Goal: Task Accomplishment & Management: Complete application form

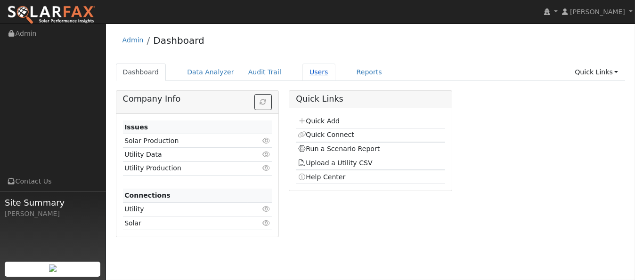
click at [306, 76] on link "Users" at bounding box center [318, 72] width 33 height 17
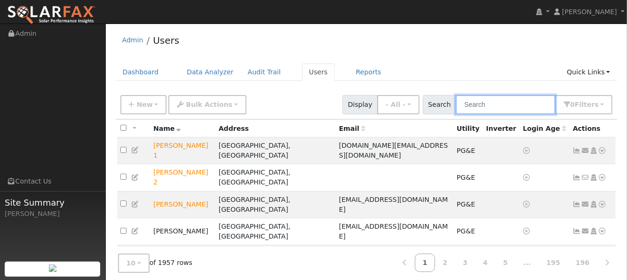
click at [514, 103] on input "text" at bounding box center [506, 104] width 100 height 19
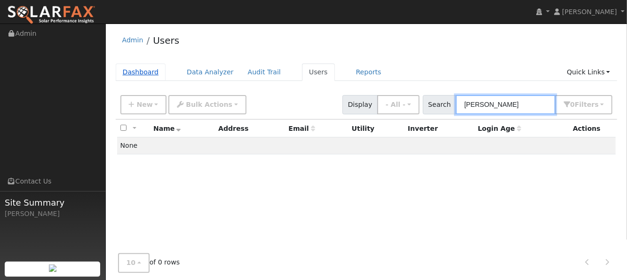
type input "brian cohrs"
click at [140, 75] on link "Dashboard" at bounding box center [141, 72] width 50 height 17
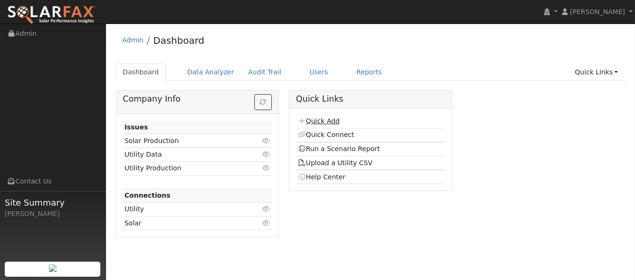
click at [325, 122] on link "Quick Add" at bounding box center [318, 121] width 42 height 8
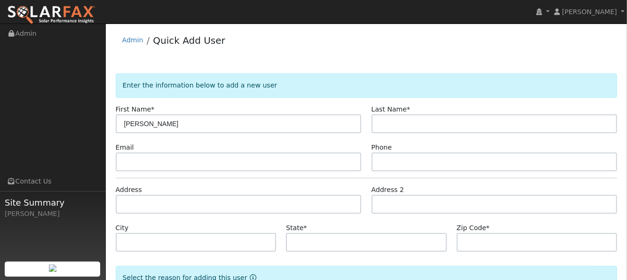
type input "[PERSON_NAME]"
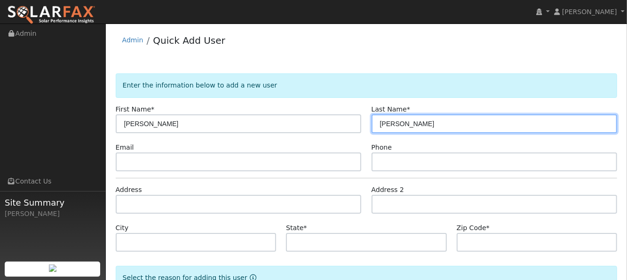
type input "[PERSON_NAME]"
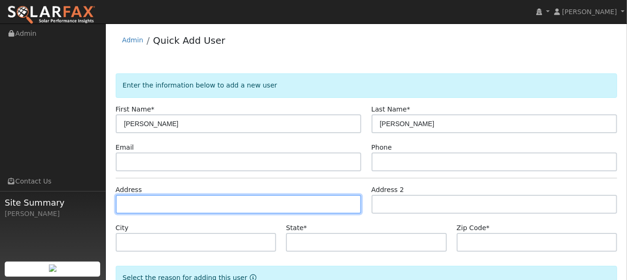
click at [177, 210] on input "text" at bounding box center [239, 204] width 246 height 19
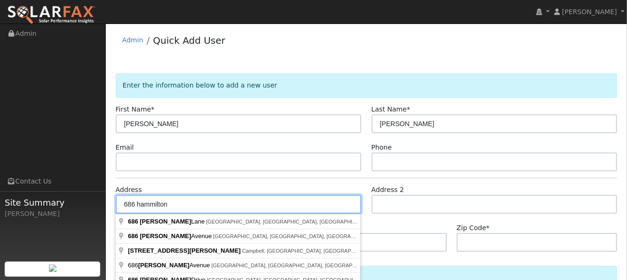
click at [149, 201] on input "686 hammilton" at bounding box center [239, 204] width 246 height 19
click at [177, 205] on input "686 hamilton" at bounding box center [239, 204] width 246 height 19
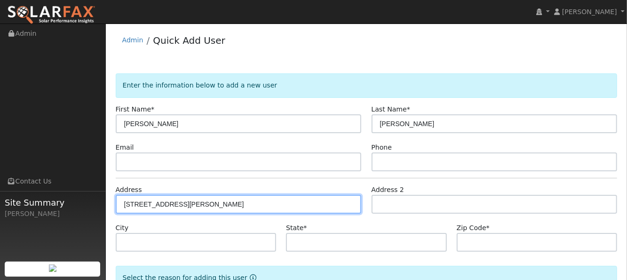
type input "686 Hamilton Drive"
type input "Vacaville"
type input "CA"
type input "95687"
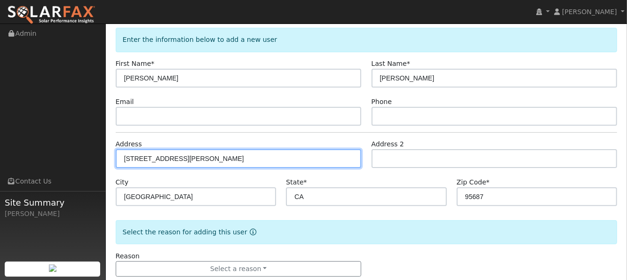
scroll to position [63, 0]
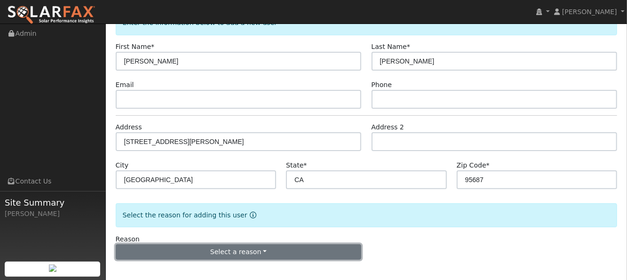
click at [217, 253] on button "Select a reason" at bounding box center [239, 252] width 246 height 16
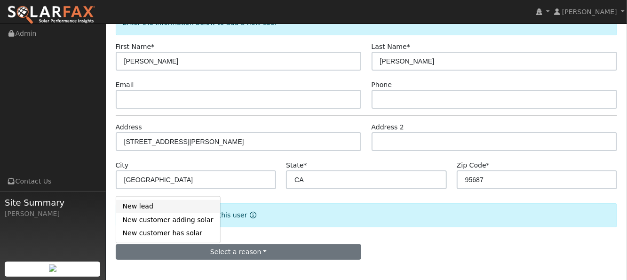
click at [146, 208] on link "New lead" at bounding box center [168, 206] width 104 height 13
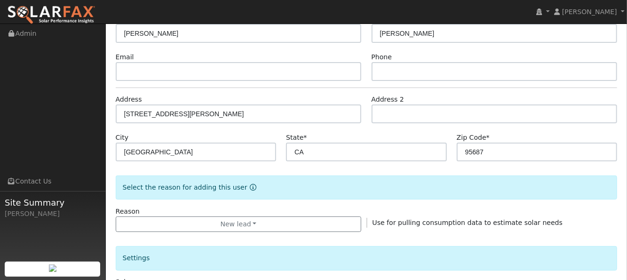
scroll to position [125, 0]
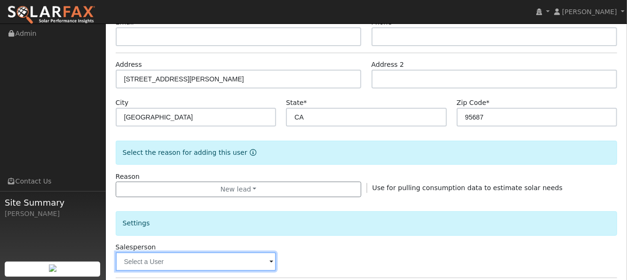
click at [211, 263] on input "text" at bounding box center [196, 261] width 161 height 19
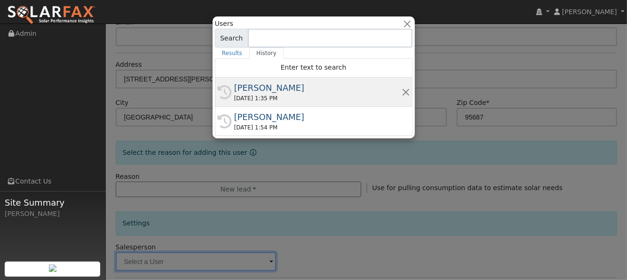
click at [262, 89] on div "[PERSON_NAME]" at bounding box center [318, 87] width 168 height 13
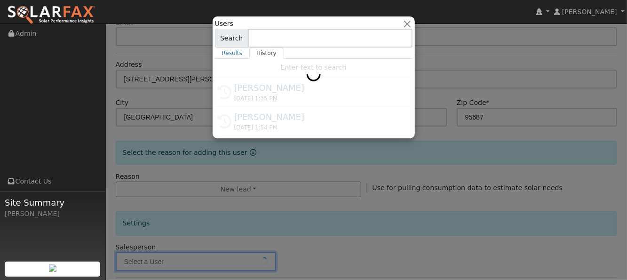
type input "[PERSON_NAME]"
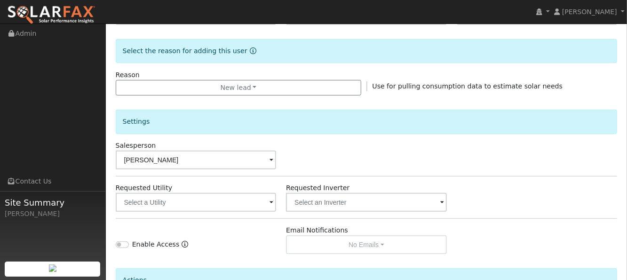
scroll to position [251, 0]
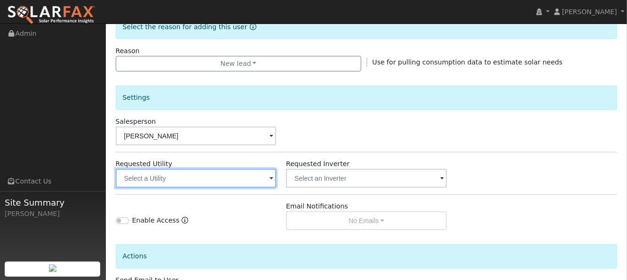
click at [197, 185] on input "text" at bounding box center [196, 178] width 161 height 19
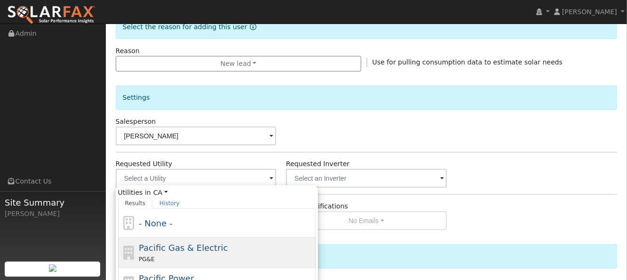
click at [161, 250] on span "Pacific Gas & Electric" at bounding box center [183, 248] width 89 height 10
type input "Pacific Gas & Electric"
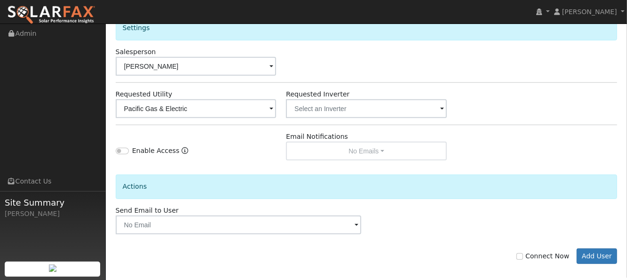
scroll to position [327, 0]
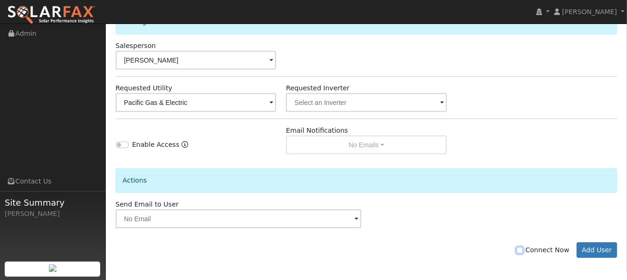
click at [523, 248] on input "Connect Now" at bounding box center [520, 250] width 7 height 7
checkbox input "true"
click at [599, 250] on button "Add User" at bounding box center [597, 250] width 41 height 16
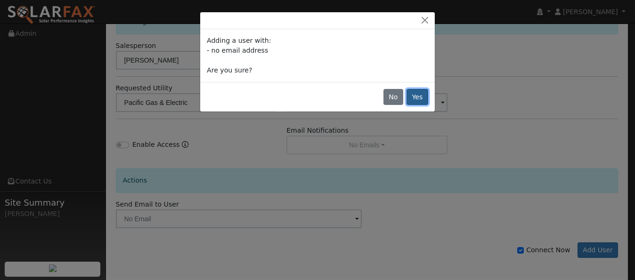
click at [422, 97] on button "Yes" at bounding box center [417, 97] width 22 height 16
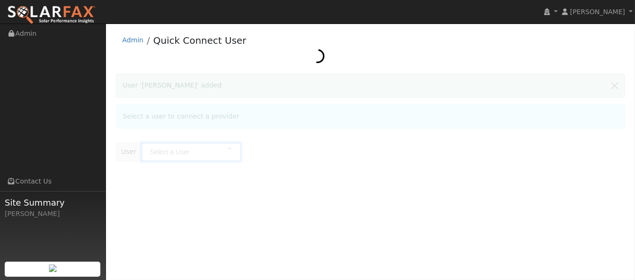
type input "[PERSON_NAME]"
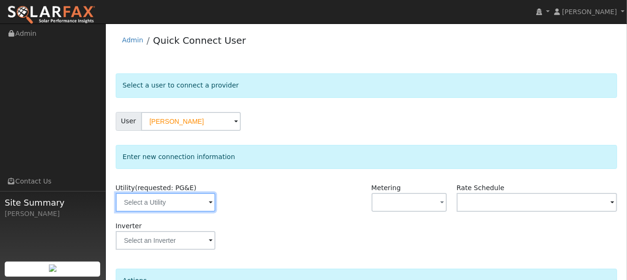
click at [151, 203] on input "text" at bounding box center [166, 202] width 100 height 19
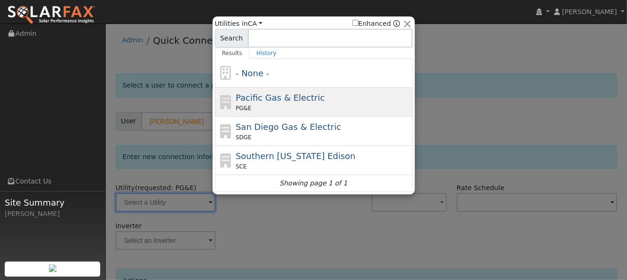
click at [260, 95] on span "Pacific Gas & Electric" at bounding box center [280, 98] width 89 height 10
type input "PG&E"
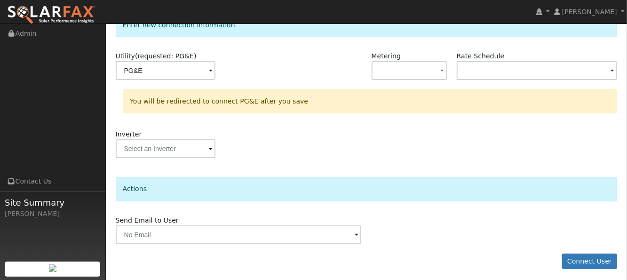
scroll to position [134, 0]
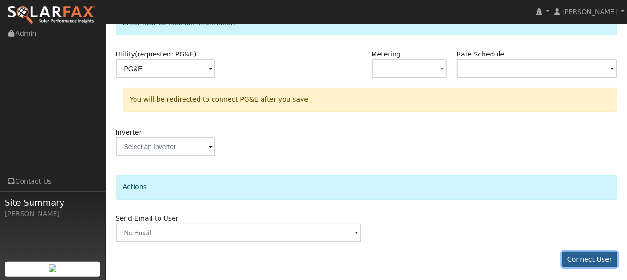
click at [594, 257] on button "Connect User" at bounding box center [590, 260] width 56 height 16
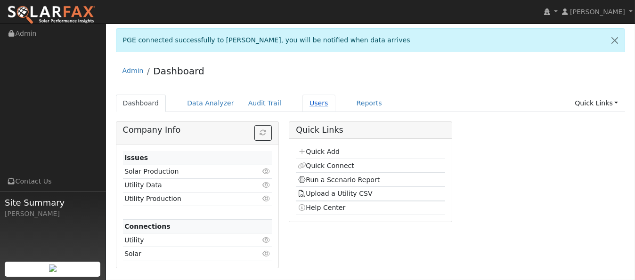
click at [303, 105] on link "Users" at bounding box center [318, 103] width 33 height 17
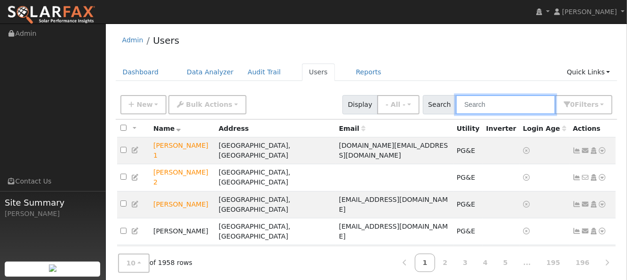
click at [486, 106] on input "text" at bounding box center [506, 104] width 100 height 19
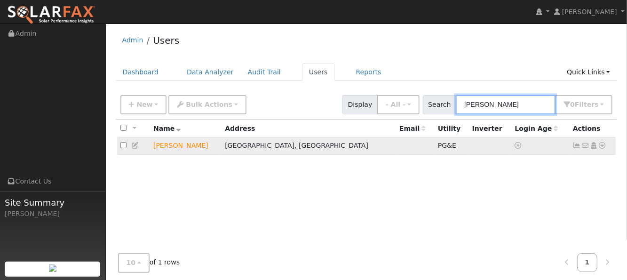
type input "cohrs"
click at [603, 145] on icon at bounding box center [603, 145] width 8 height 7
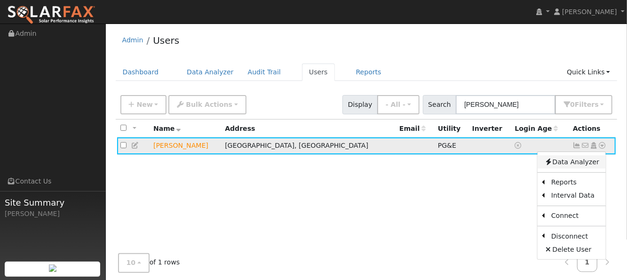
click at [585, 162] on link "Data Analyzer" at bounding box center [572, 161] width 68 height 13
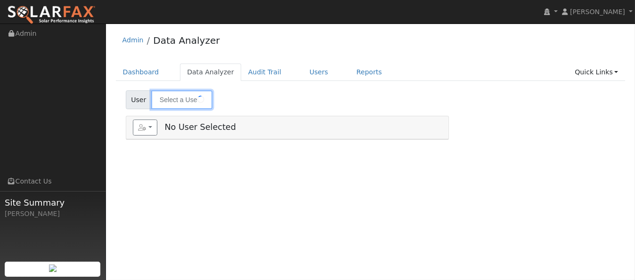
type input "[PERSON_NAME]"
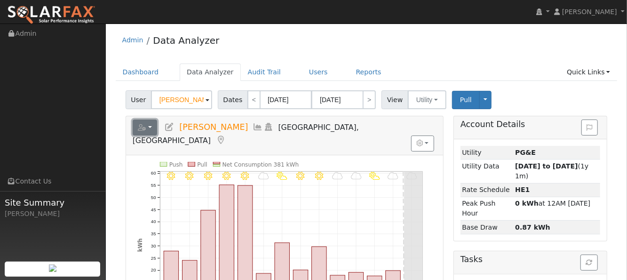
click at [141, 125] on icon "button" at bounding box center [142, 127] width 8 height 7
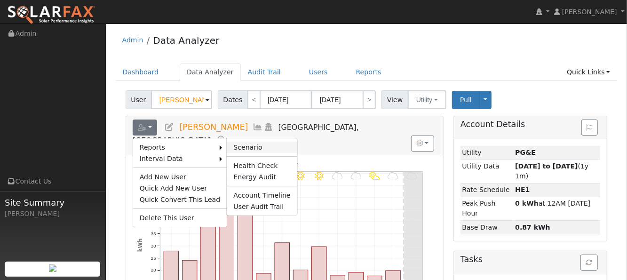
click at [235, 142] on link "Scenario" at bounding box center [262, 147] width 70 height 11
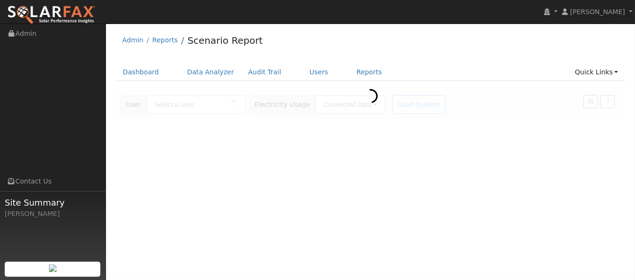
type input "[PERSON_NAME]"
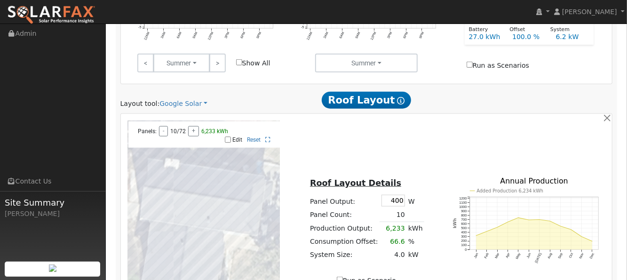
scroll to position [439, 0]
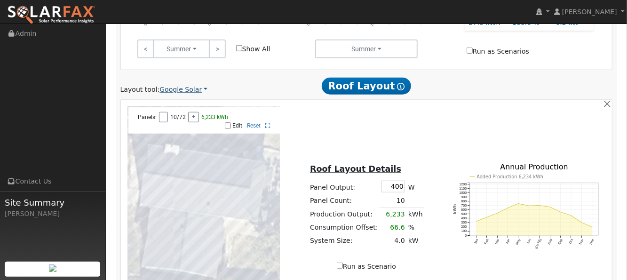
click at [171, 85] on link "Google Solar" at bounding box center [184, 90] width 48 height 10
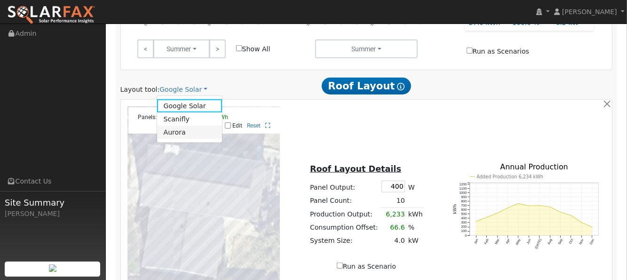
click at [170, 126] on link "Aurora" at bounding box center [189, 132] width 65 height 13
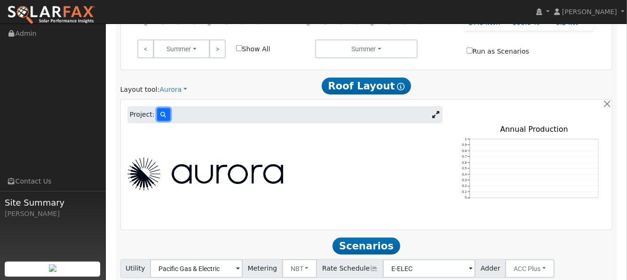
click at [158, 108] on button at bounding box center [163, 114] width 13 height 13
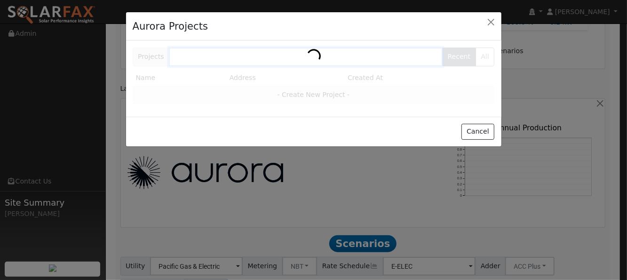
scroll to position [440, 0]
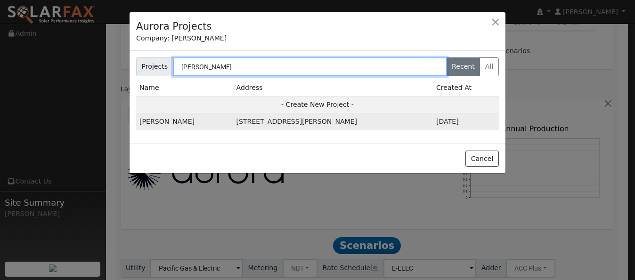
type input "[PERSON_NAME]"
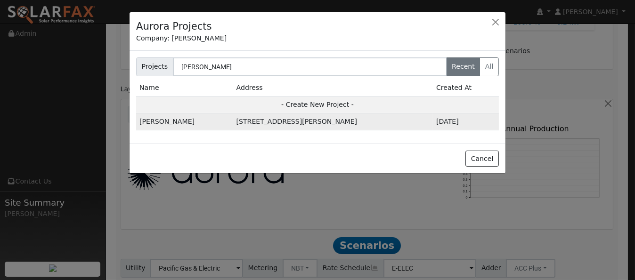
click at [163, 120] on td "[PERSON_NAME]" at bounding box center [184, 121] width 97 height 17
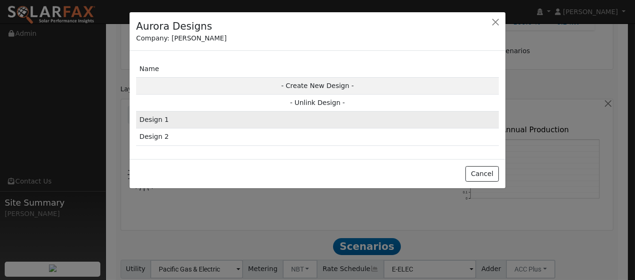
click at [154, 121] on td "Design 1" at bounding box center [317, 120] width 362 height 17
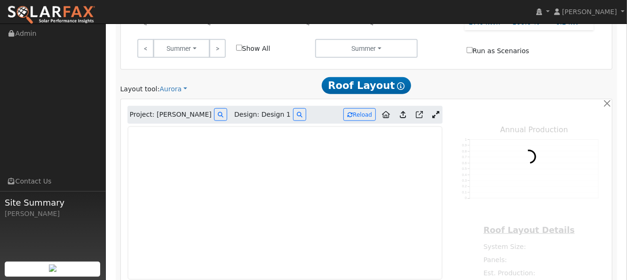
type input "15051"
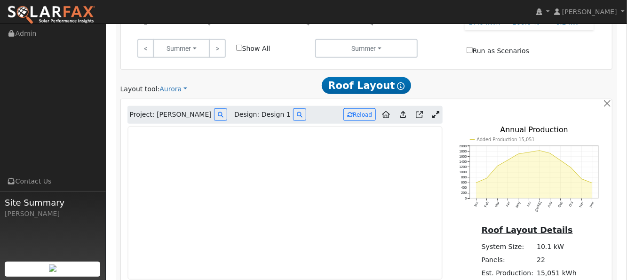
click at [403, 111] on icon at bounding box center [403, 114] width 6 height 7
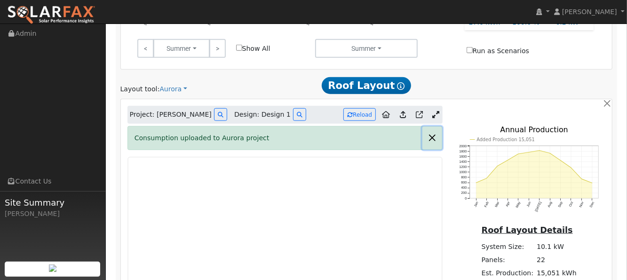
click at [435, 127] on button "button" at bounding box center [433, 138] width 20 height 23
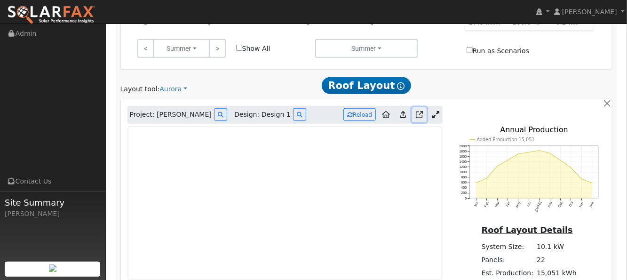
click at [418, 111] on icon at bounding box center [419, 114] width 7 height 7
